Goal: Task Accomplishment & Management: Manage account settings

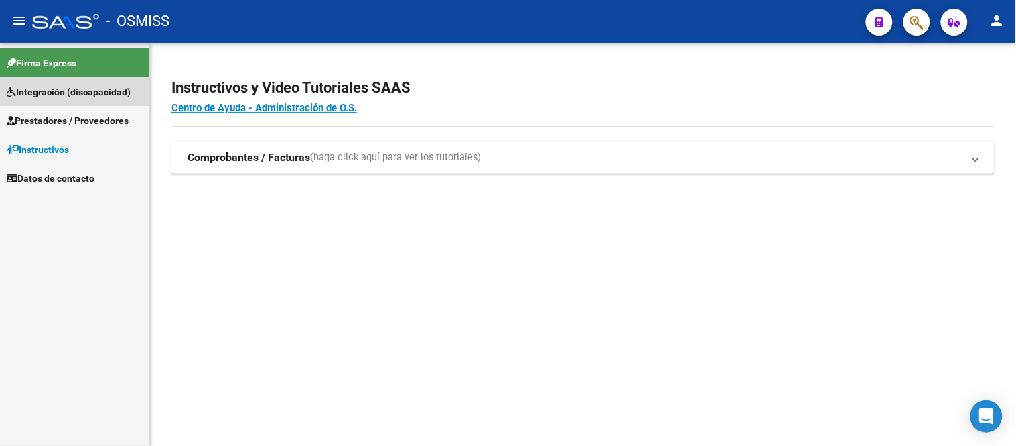
click at [36, 94] on span "Integración (discapacidad)" at bounding box center [69, 91] width 124 height 15
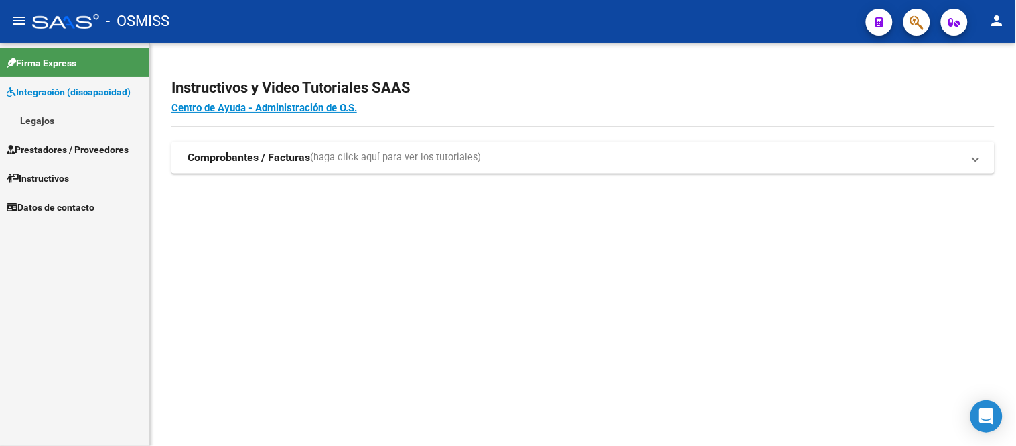
click at [43, 123] on link "Legajos" at bounding box center [74, 120] width 149 height 29
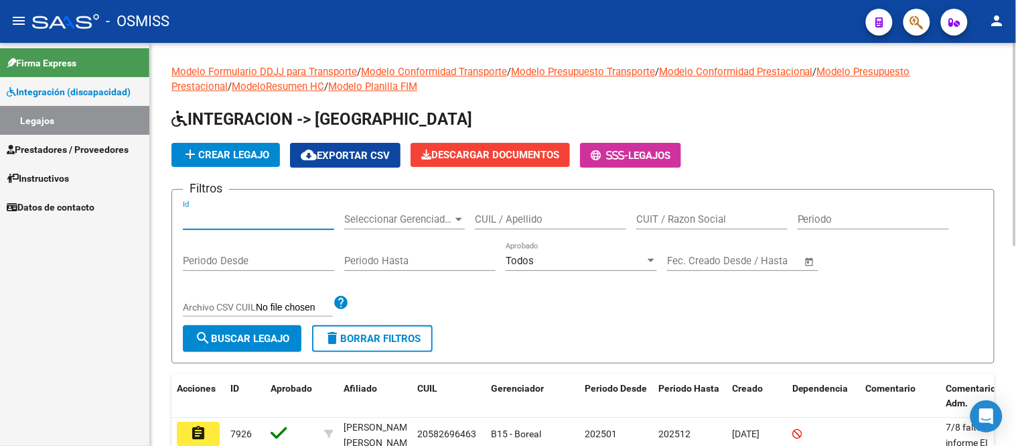
click at [215, 224] on input "Id" at bounding box center [258, 219] width 151 height 12
type input "7919"
click at [232, 340] on span "search Buscar Legajo" at bounding box center [242, 338] width 94 height 12
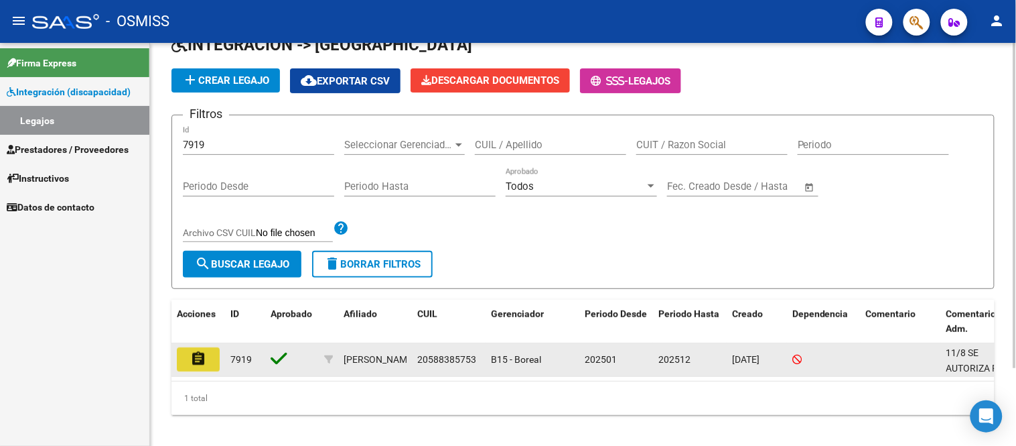
click at [202, 356] on mat-icon "assignment" at bounding box center [198, 358] width 16 height 16
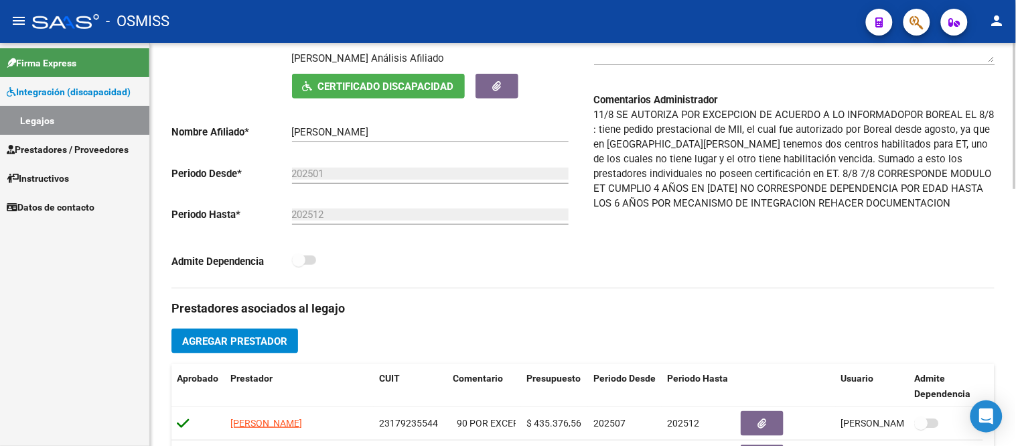
scroll to position [149, 0]
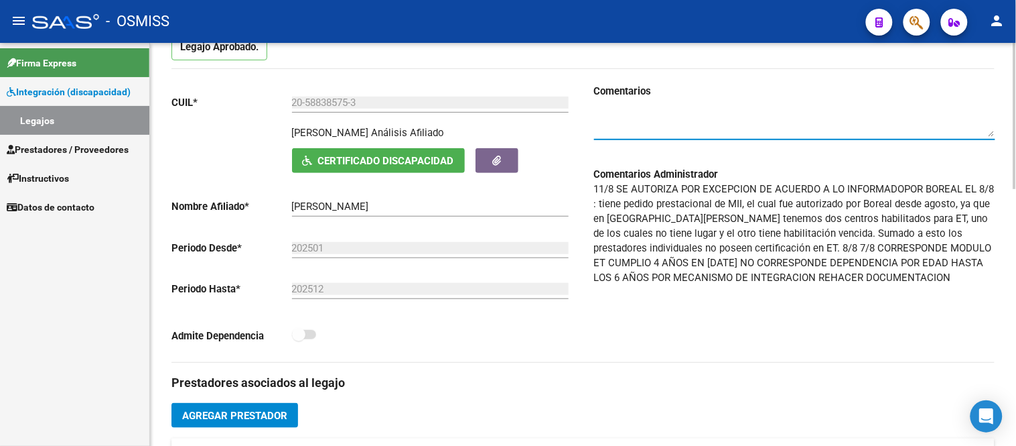
click at [618, 127] on textarea at bounding box center [794, 123] width 401 height 27
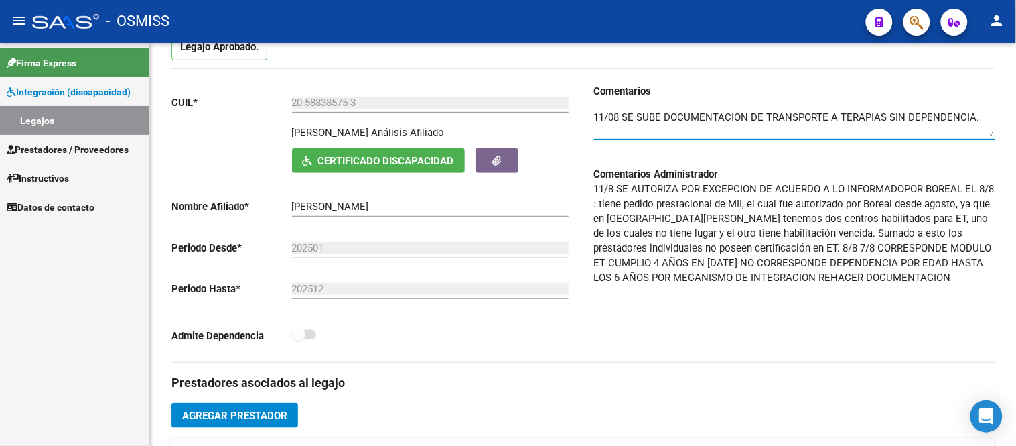
type textarea "11/08 SE SUBE DOCUMENTACION DE TRANSPORTE A TERAPIAS SIN DEPENDENCIA."
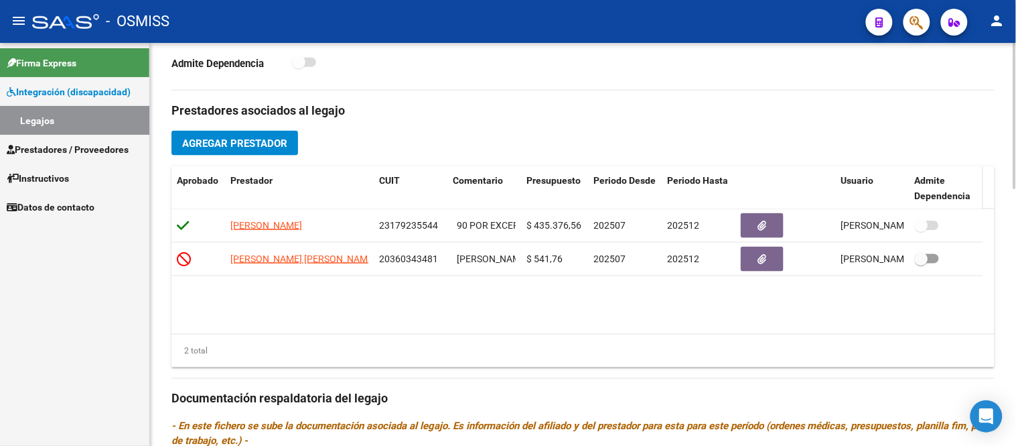
scroll to position [446, 0]
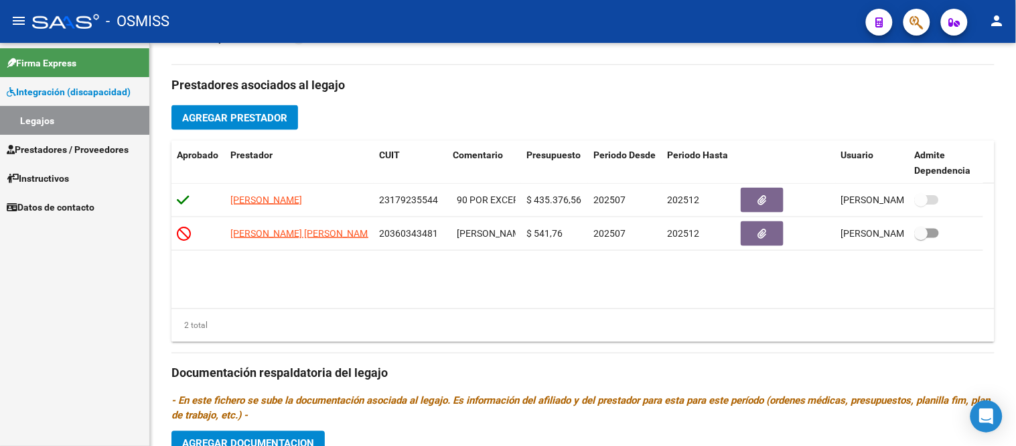
click at [79, 262] on div "Firma Express Integración (discapacidad) Legajos Prestadores / Proveedores Fact…" at bounding box center [74, 244] width 149 height 403
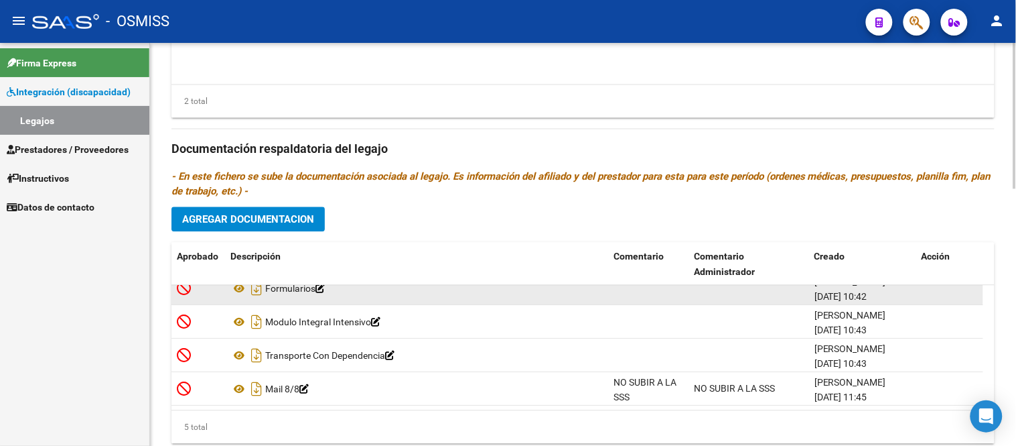
scroll to position [712, 0]
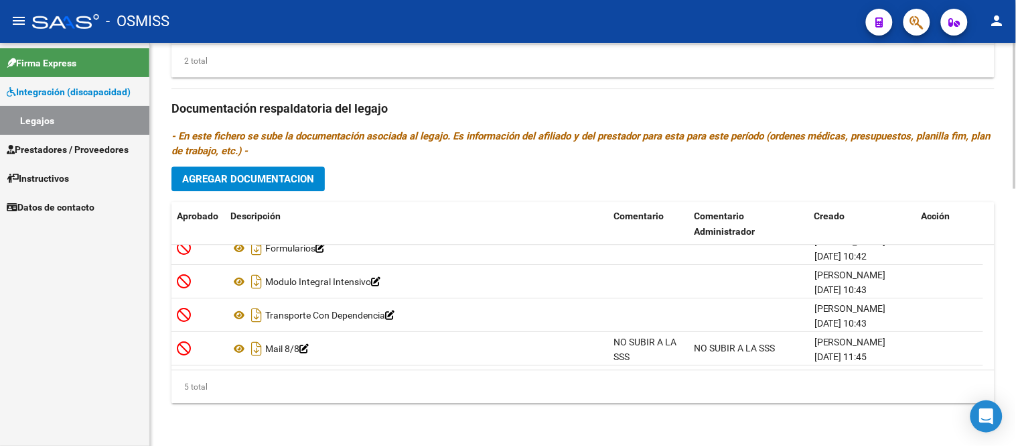
click at [257, 180] on span "Agregar Documentacion" at bounding box center [248, 179] width 132 height 12
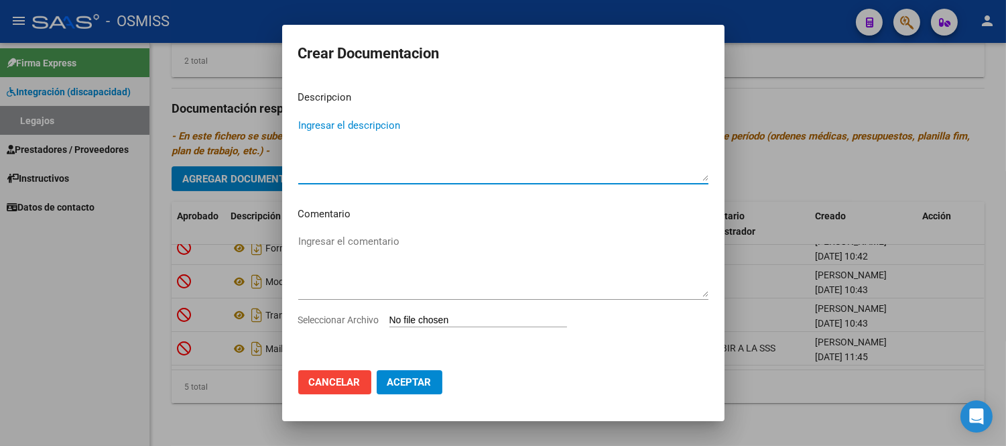
click at [332, 169] on textarea "Ingresar el descripcion" at bounding box center [503, 149] width 410 height 63
type textarea "TRANSPORTE SIN DEPENDENCIA"
click at [437, 324] on input "Seleccionar Archivo" at bounding box center [478, 320] width 178 height 13
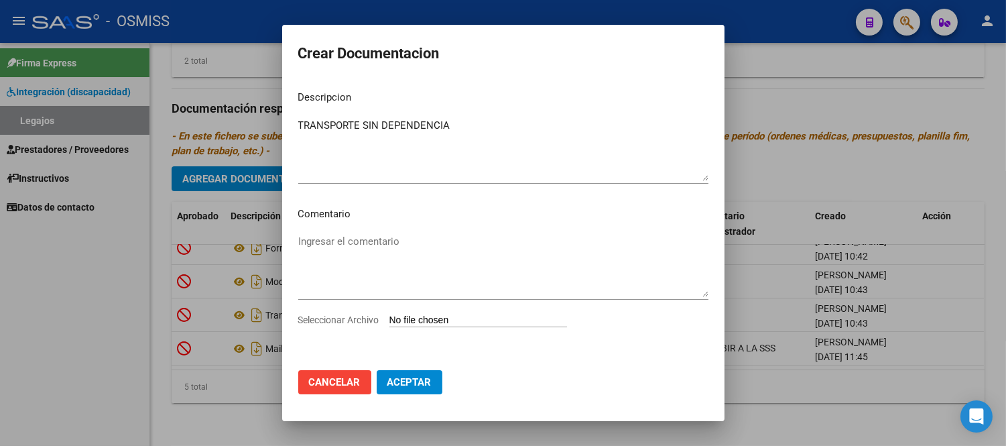
type input "C:\fakepath\4-TRANSPORTE SIN DEPENDENCIA.pdf"
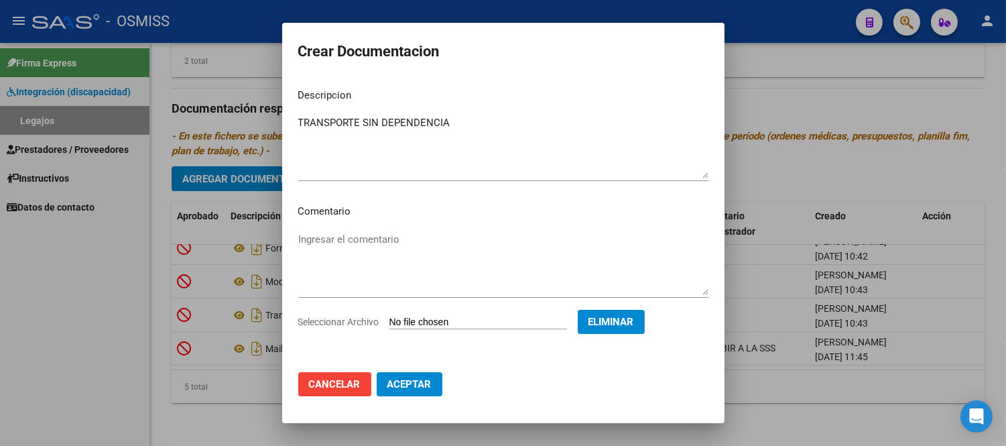
click at [426, 385] on span "Aceptar" at bounding box center [409, 384] width 44 height 12
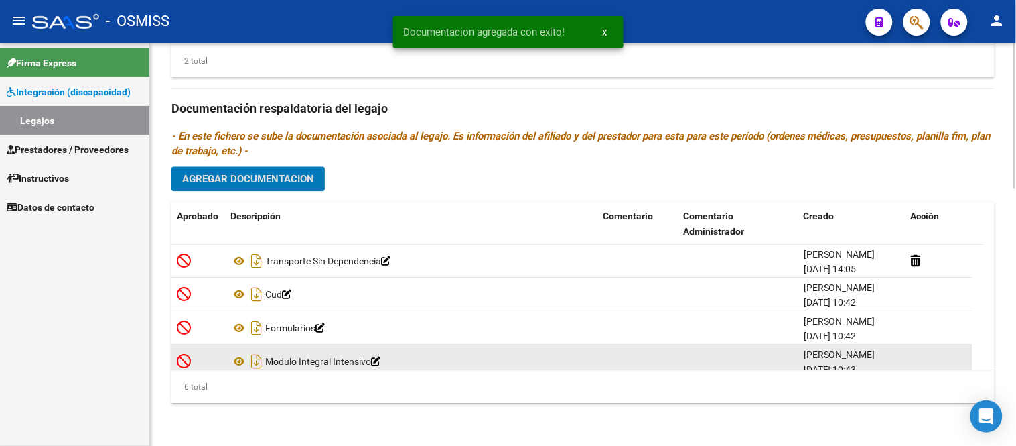
scroll to position [0, 0]
